Goal: Task Accomplishment & Management: Manage account settings

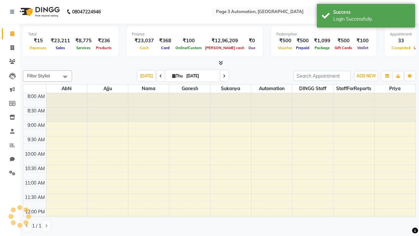
select select "en"
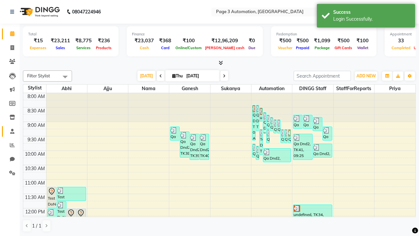
click at [10, 131] on span at bounding box center [12, 132] width 11 height 8
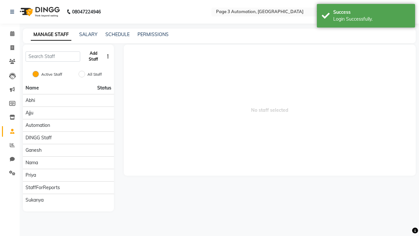
click at [93, 56] on button "Add Staff" at bounding box center [93, 56] width 21 height 17
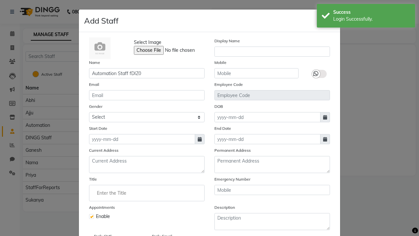
type input "Automation Staff fDIZ0"
type input "9376229959"
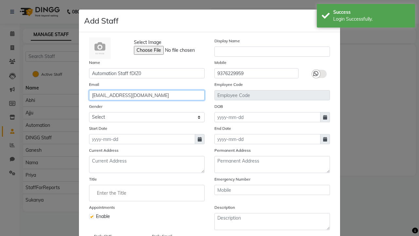
type input "[EMAIL_ADDRESS][DOMAIN_NAME]"
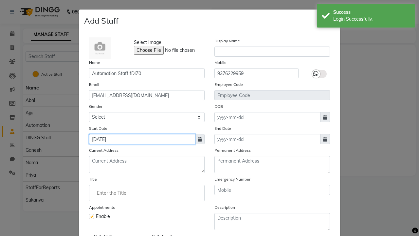
type input "[DATE]"
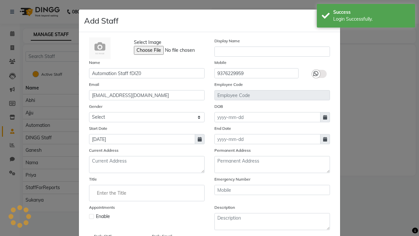
checkbox input "false"
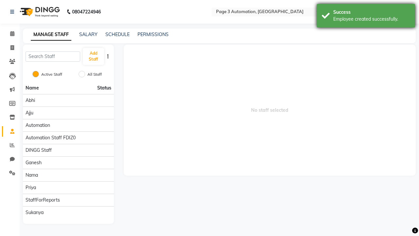
click at [366, 17] on div "Employee created successfully." at bounding box center [371, 19] width 77 height 7
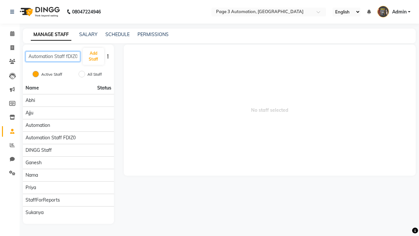
scroll to position [0, 0]
type input "Automation Staff fDIZ0"
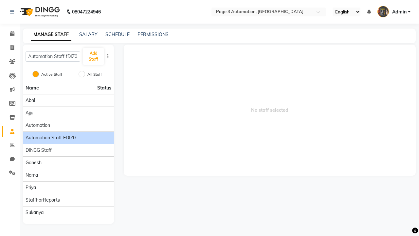
click at [68, 134] on span "Automation Staff fDIZ0" at bounding box center [51, 137] width 50 height 7
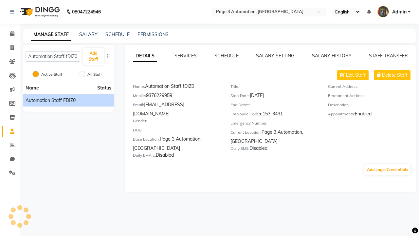
scroll to position [0, 0]
click at [387, 164] on button "Add Login Credentials" at bounding box center [387, 169] width 46 height 11
select select "4595"
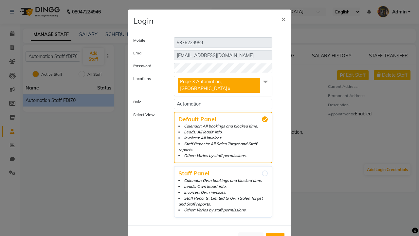
click at [275, 235] on span "Add" at bounding box center [275, 238] width 10 height 7
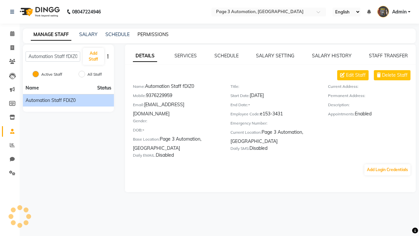
click at [151, 34] on link "PERMISSIONS" at bounding box center [152, 34] width 31 height 6
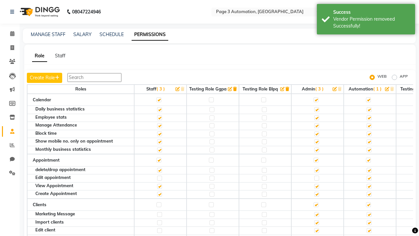
scroll to position [612, 0]
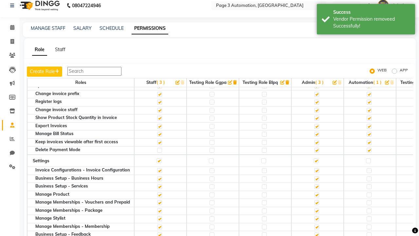
scroll to position [0, 0]
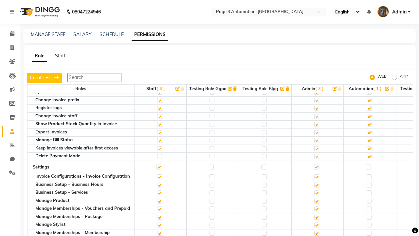
click at [394, 12] on span "Admin" at bounding box center [399, 12] width 14 height 7
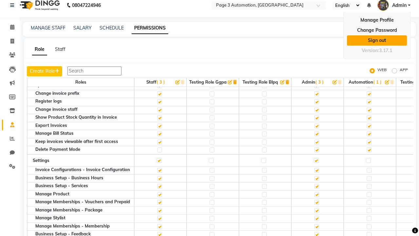
click at [377, 40] on link "Sign out" at bounding box center [377, 40] width 60 height 10
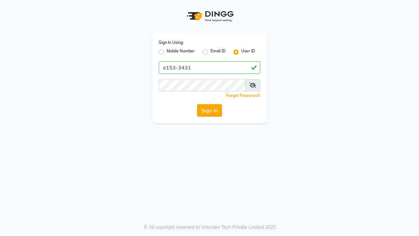
click at [209, 110] on button "Sign In" at bounding box center [209, 110] width 25 height 12
